Goal: Information Seeking & Learning: Learn about a topic

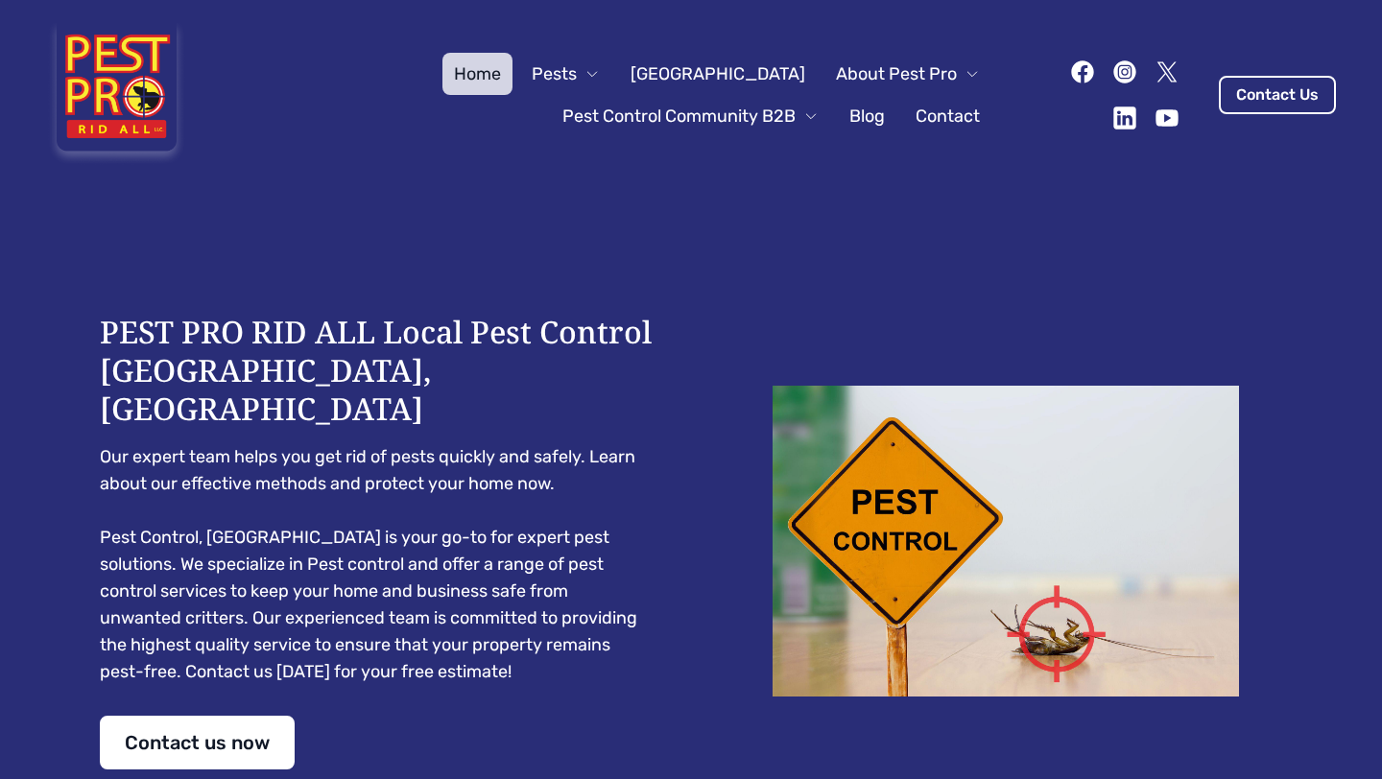
click at [611, 70] on button "Pests" at bounding box center [565, 74] width 91 height 42
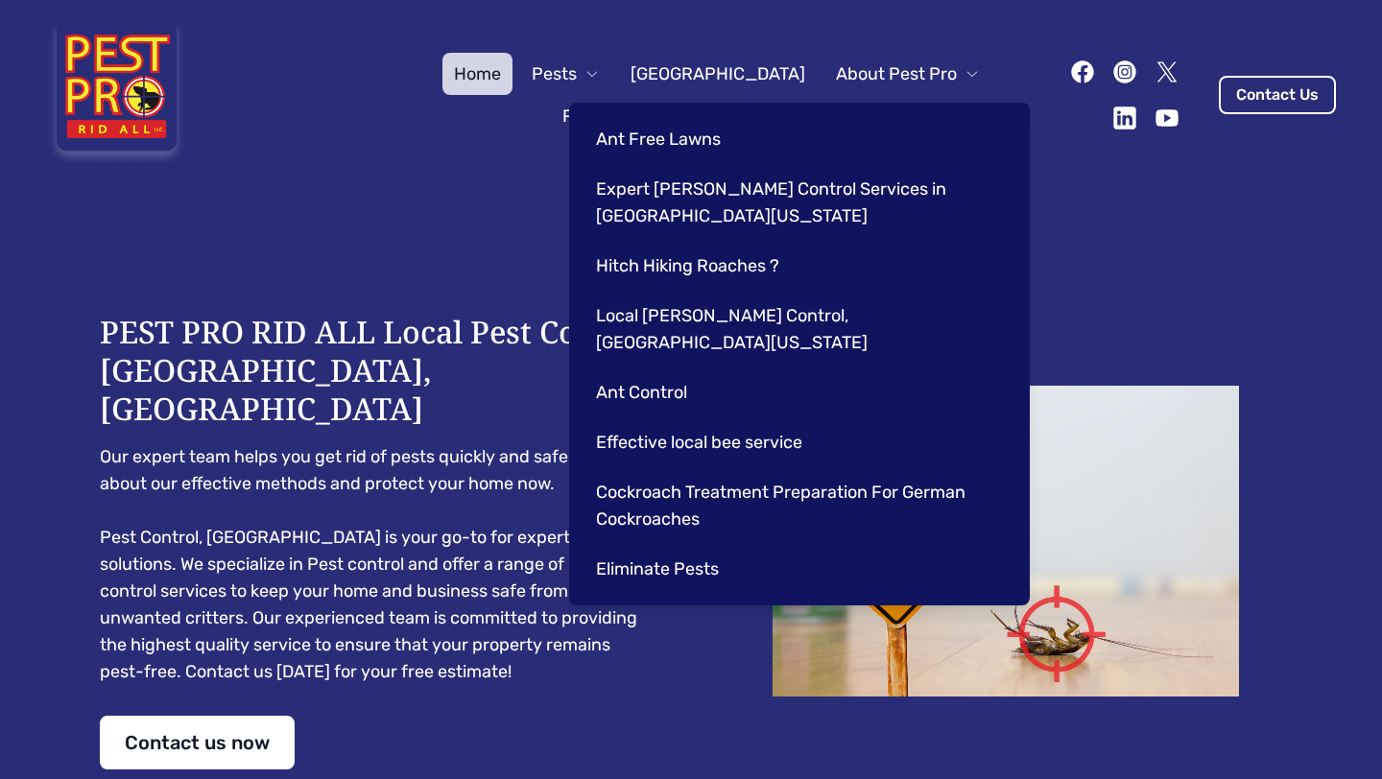
click at [655, 203] on link "Expert [PERSON_NAME] Control Services in [GEOGRAPHIC_DATA][US_STATE]" at bounding box center [795, 202] width 422 height 69
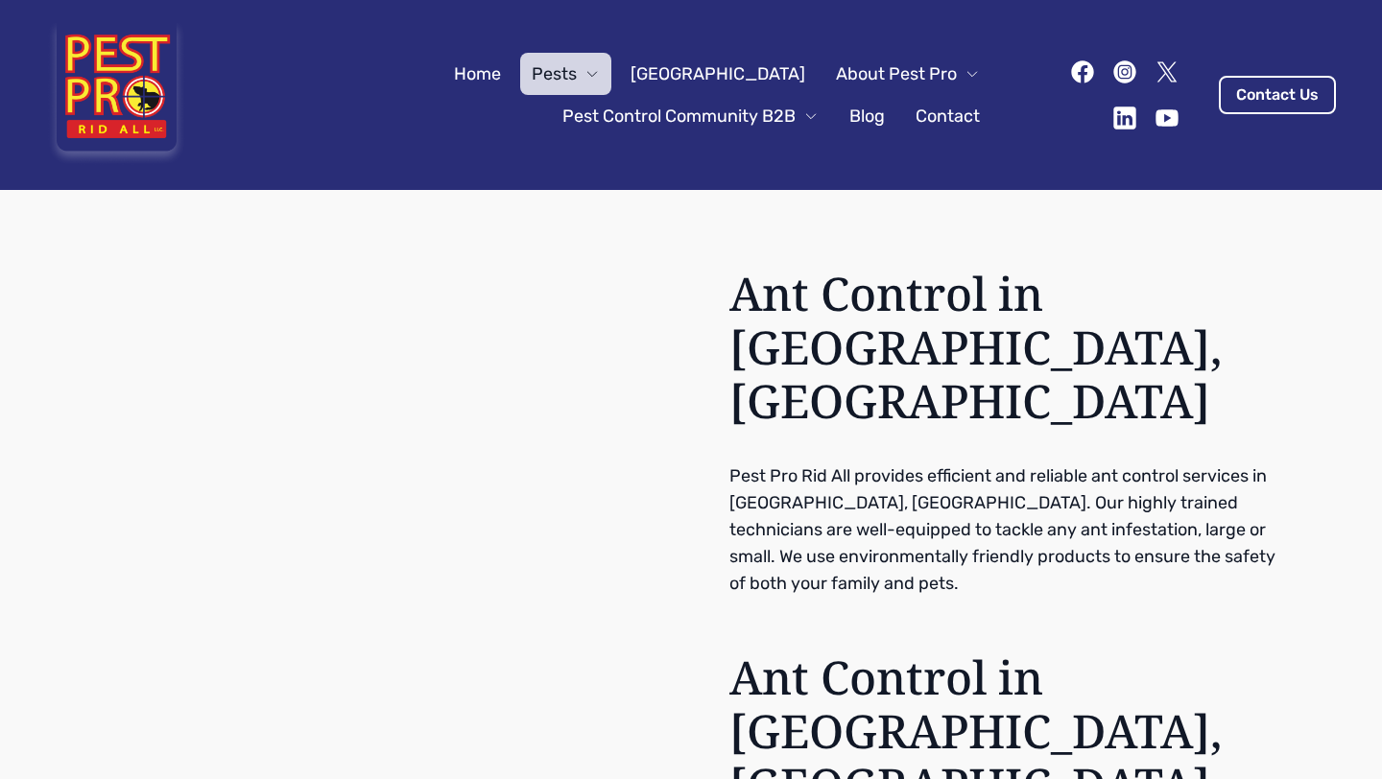
click at [600, 75] on icon "button" at bounding box center [591, 73] width 15 height 15
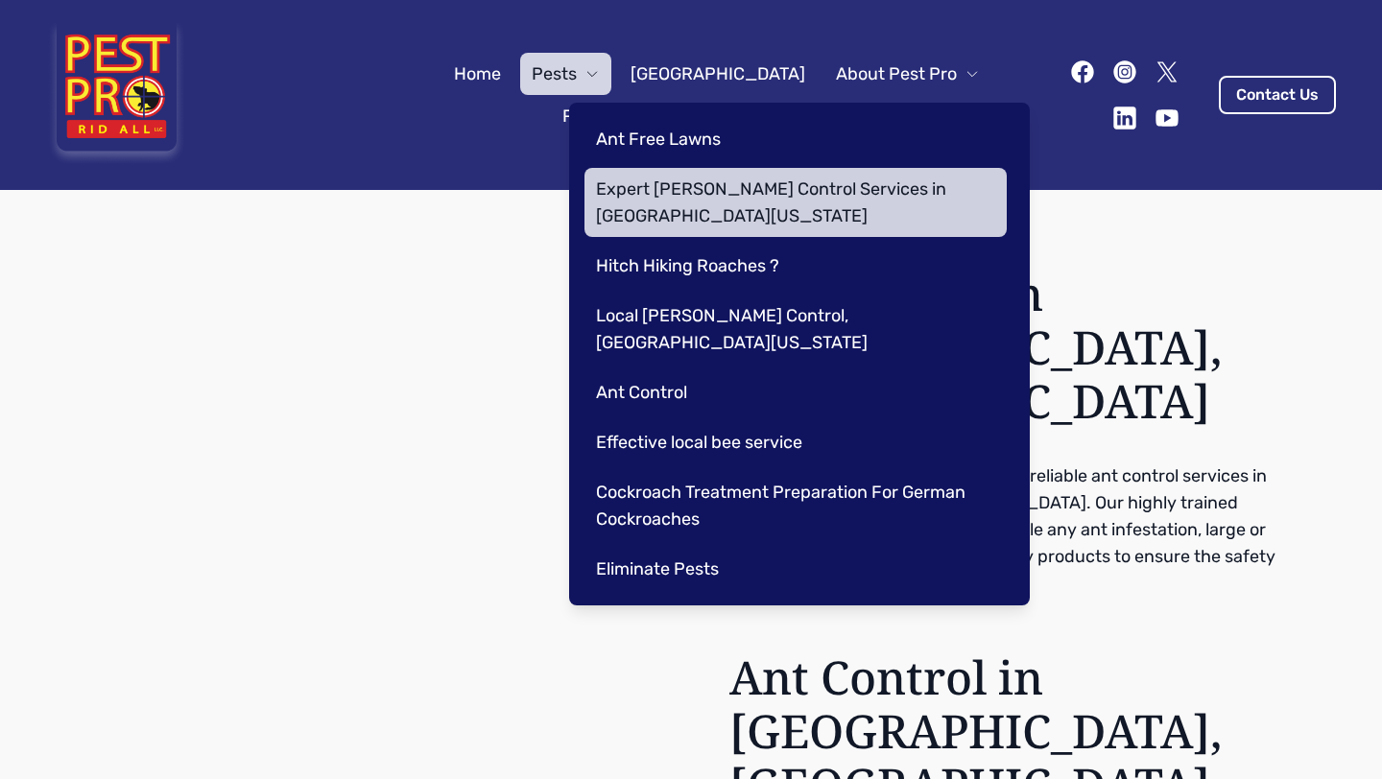
click at [660, 256] on link "Hitch Hiking Roaches ?" at bounding box center [795, 266] width 422 height 42
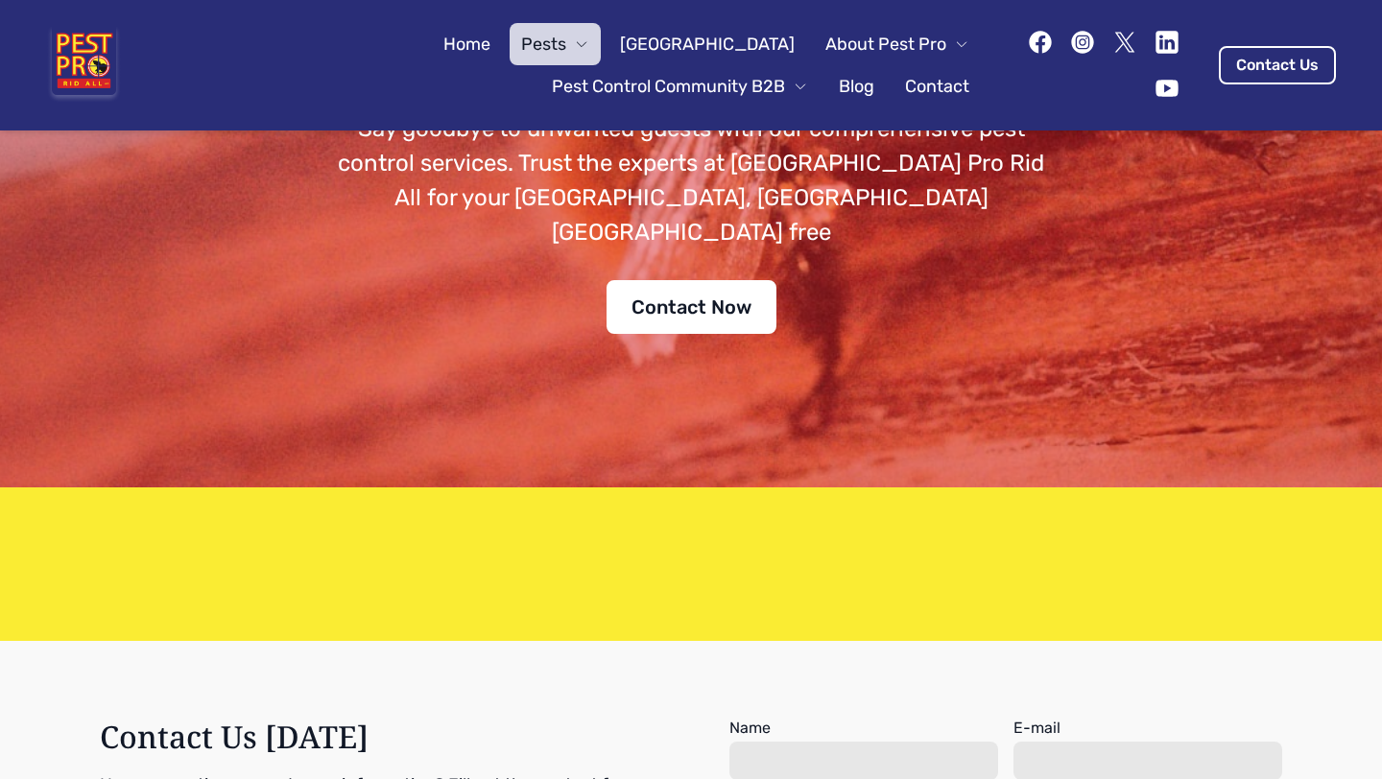
scroll to position [906, 0]
